Goal: Information Seeking & Learning: Learn about a topic

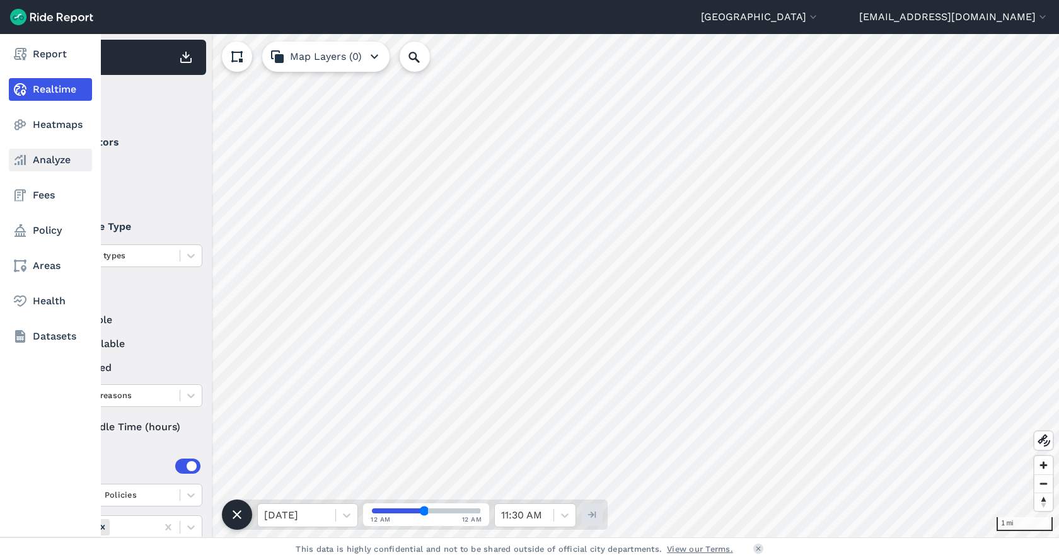
click at [37, 161] on link "Analyze" at bounding box center [50, 160] width 83 height 23
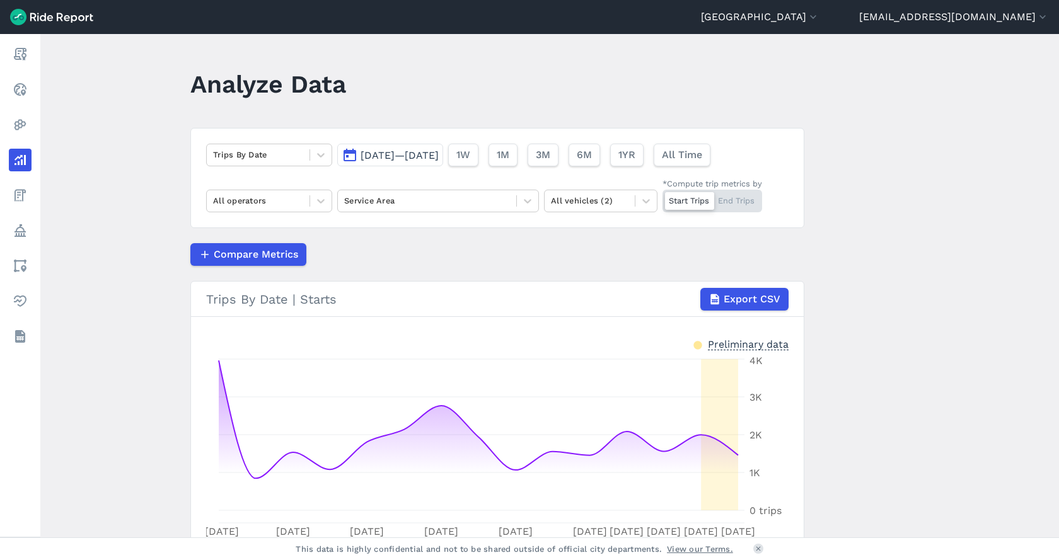
click at [384, 154] on span "[DATE]—[DATE]" at bounding box center [400, 155] width 78 height 12
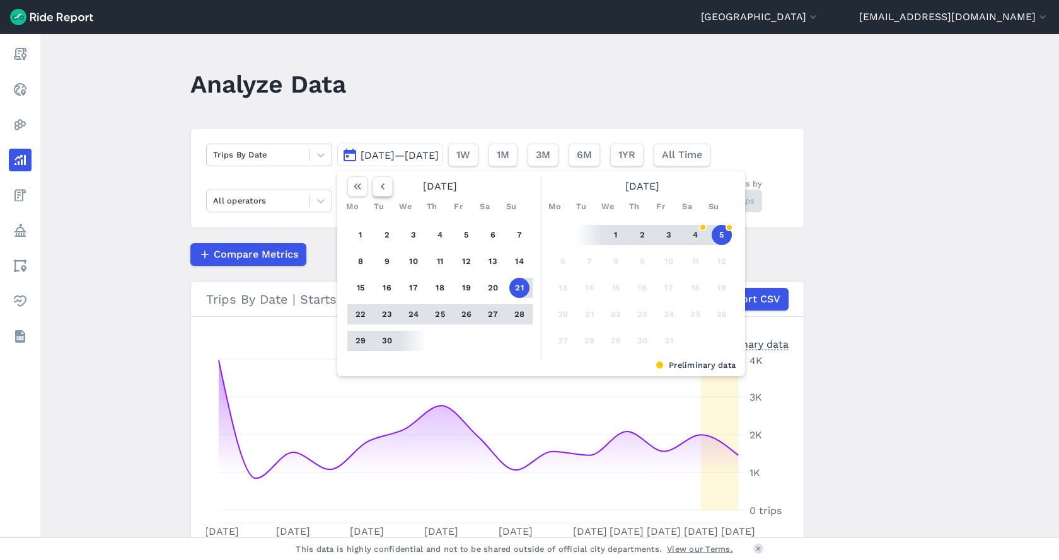
click at [381, 186] on use "button" at bounding box center [383, 186] width 4 height 6
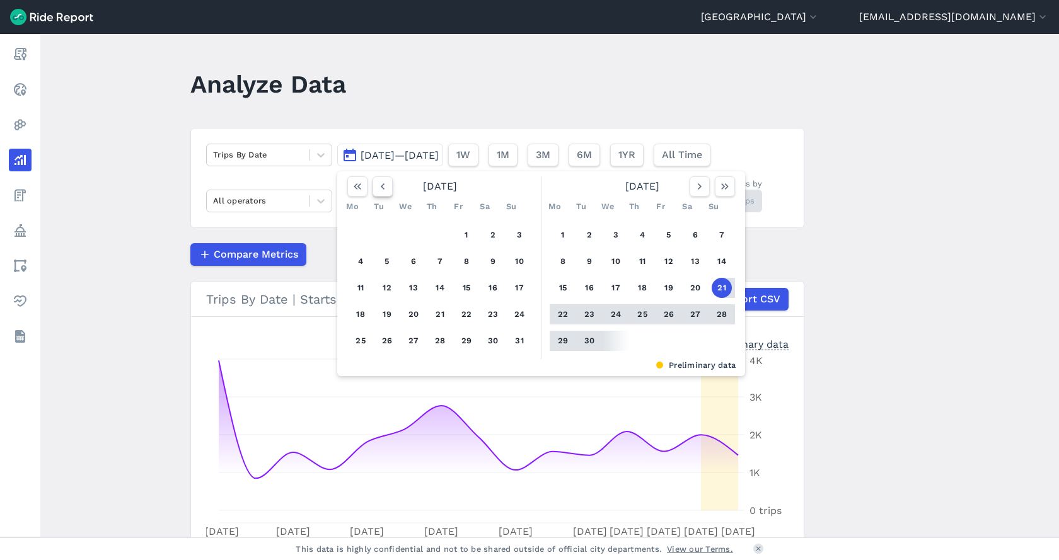
click at [381, 186] on use "button" at bounding box center [383, 186] width 4 height 6
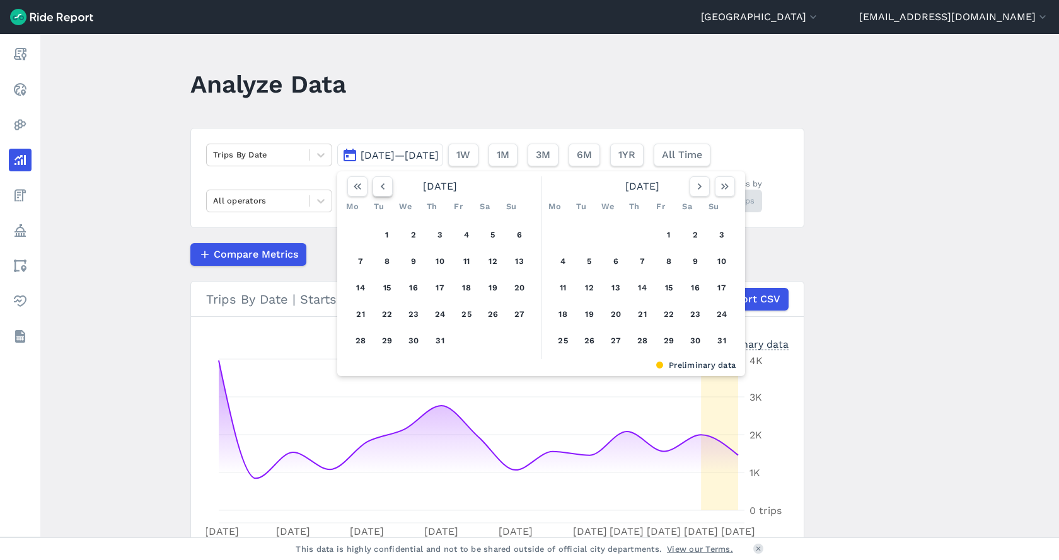
click at [381, 186] on use "button" at bounding box center [383, 186] width 4 height 6
click at [381, 188] on use "button" at bounding box center [383, 186] width 4 height 6
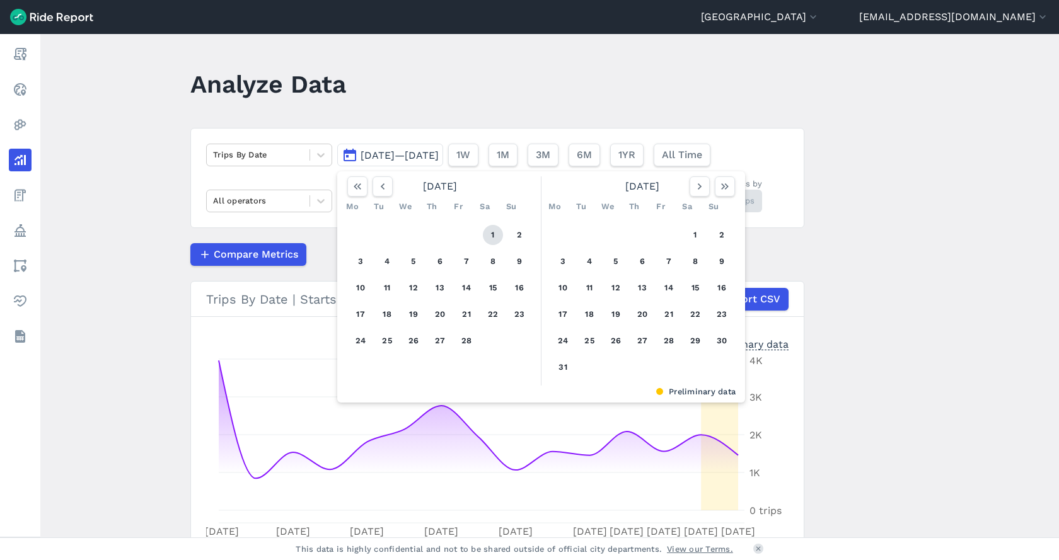
click at [494, 231] on button "1" at bounding box center [493, 235] width 20 height 20
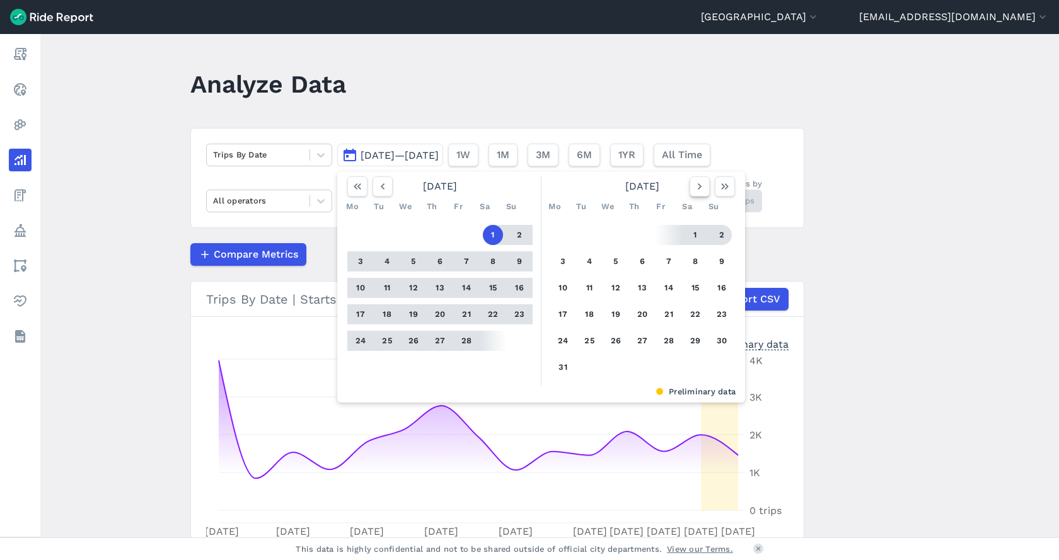
click at [697, 190] on icon "button" at bounding box center [699, 186] width 13 height 13
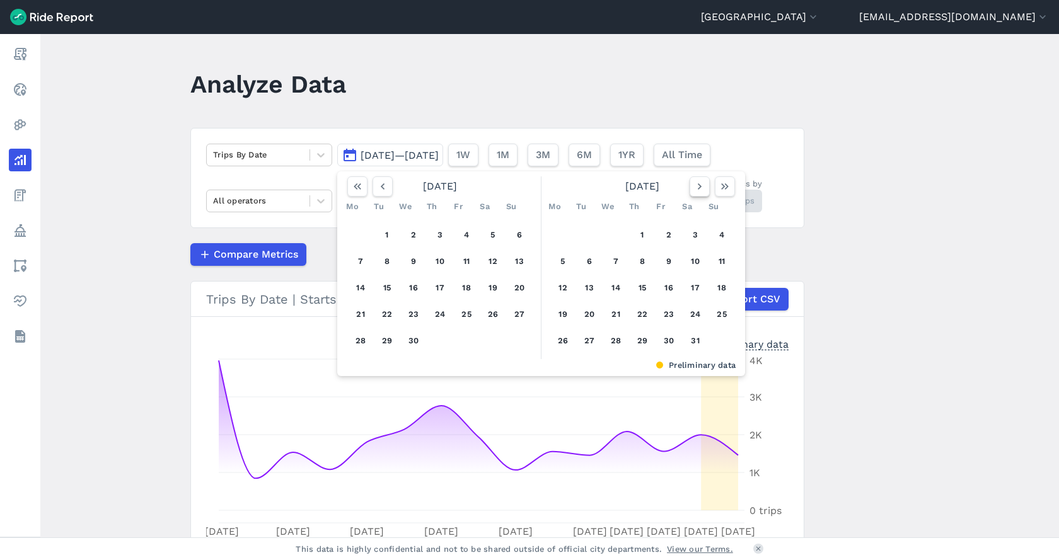
click at [697, 190] on icon "button" at bounding box center [699, 186] width 13 height 13
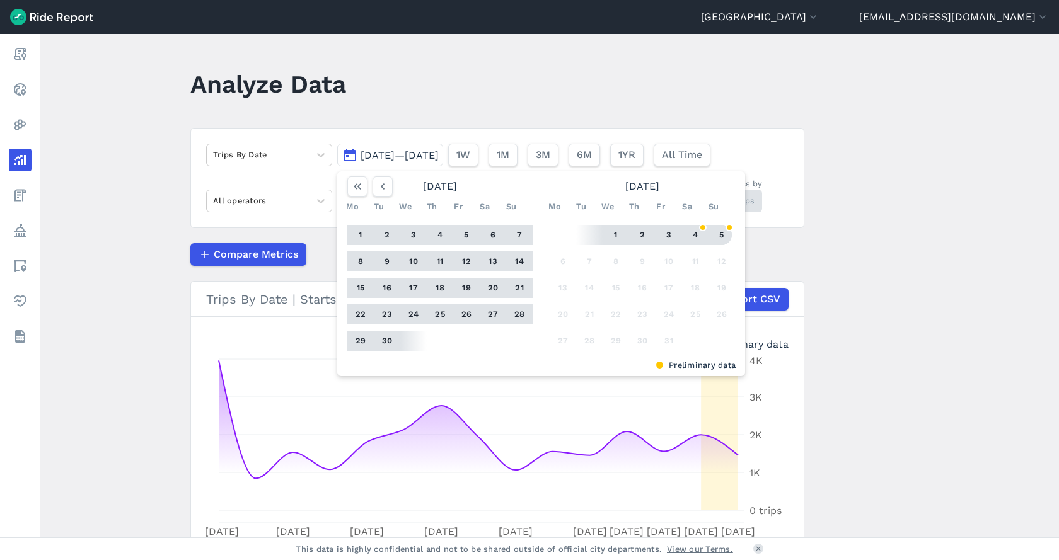
click at [724, 236] on button "5" at bounding box center [722, 235] width 20 height 20
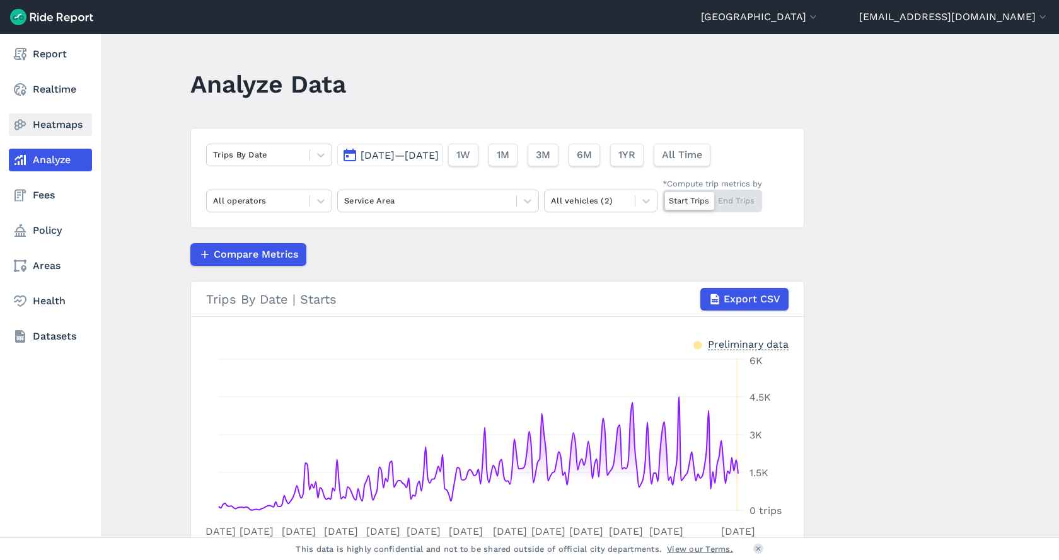
click at [25, 127] on icon at bounding box center [20, 124] width 15 height 15
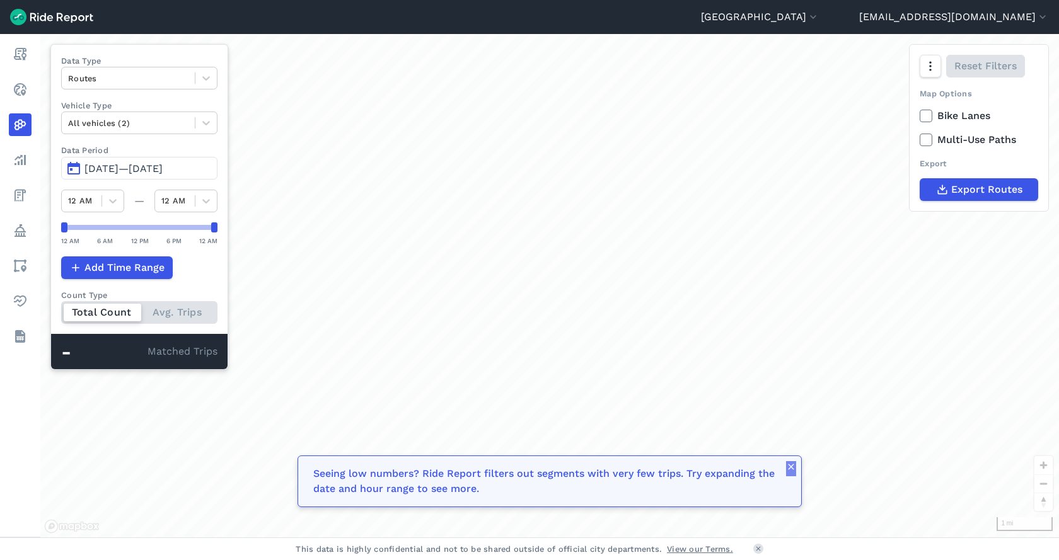
click at [793, 467] on icon "button" at bounding box center [791, 467] width 10 height 10
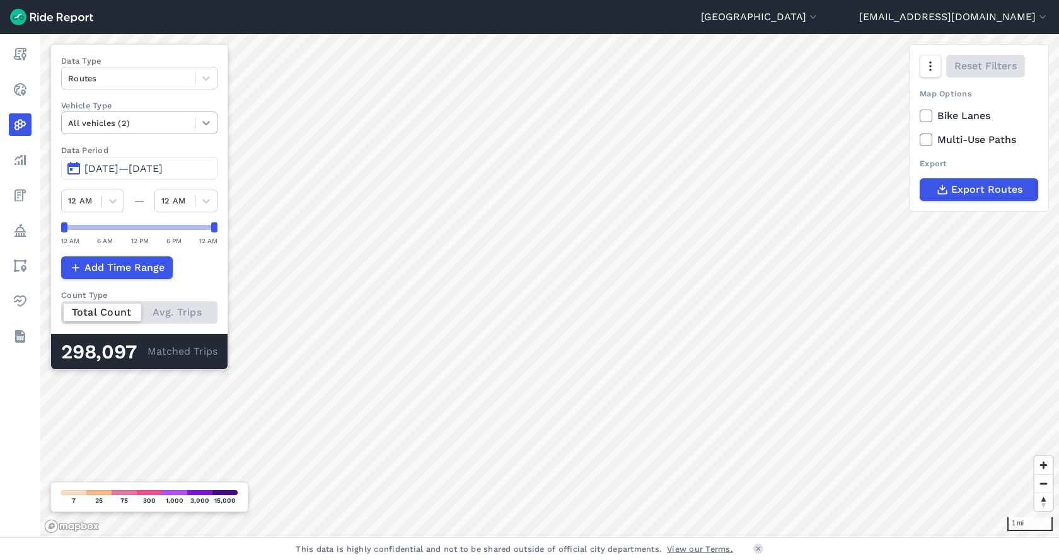
click at [207, 124] on icon at bounding box center [206, 124] width 8 height 4
click at [124, 161] on div "E-Bikes" at bounding box center [139, 153] width 156 height 22
drag, startPoint x: 588, startPoint y: 457, endPoint x: 596, endPoint y: 388, distance: 69.8
click at [596, 388] on div "loading" at bounding box center [549, 286] width 1019 height 504
click at [200, 122] on icon at bounding box center [206, 123] width 13 height 13
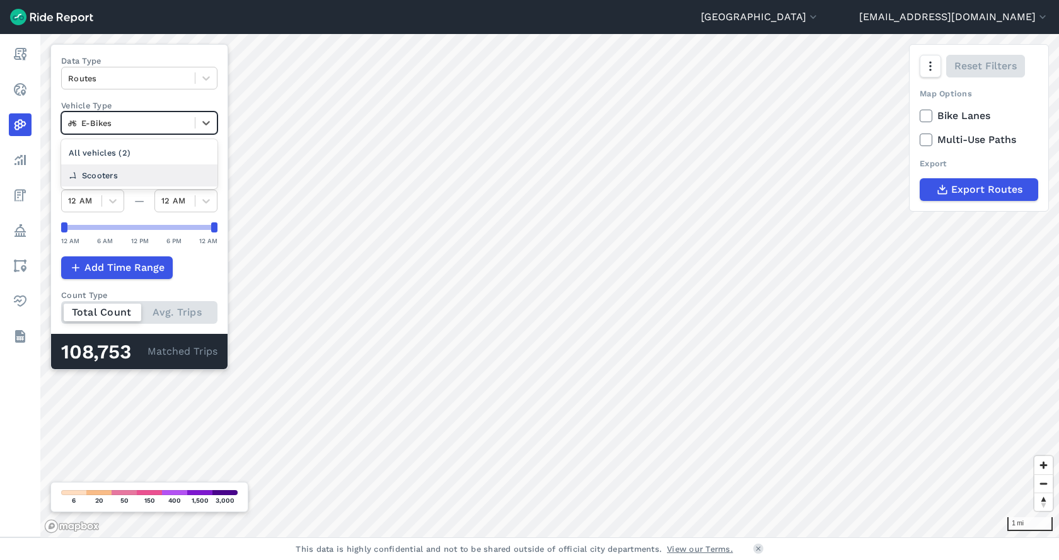
click at [113, 169] on div "Scooters" at bounding box center [139, 176] width 156 height 22
click at [198, 125] on div at bounding box center [205, 122] width 21 height 21
click at [126, 175] on div "E-Bikes" at bounding box center [139, 176] width 156 height 22
click at [209, 124] on icon at bounding box center [206, 123] width 13 height 13
click at [160, 171] on div "Scooters" at bounding box center [139, 176] width 156 height 22
